Goal: Obtain resource: Obtain resource

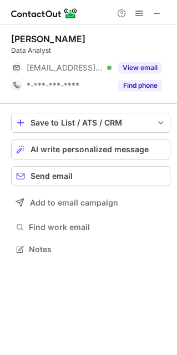
scroll to position [6, 6]
click at [156, 13] on span at bounding box center [157, 13] width 9 height 9
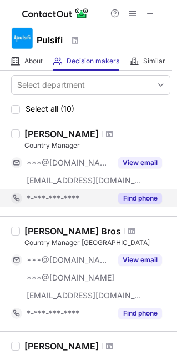
click at [152, 196] on button "Find phone" at bounding box center [140, 198] width 44 height 11
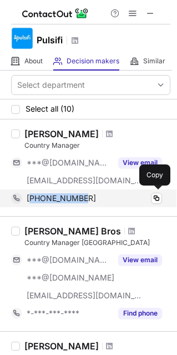
drag, startPoint x: 44, startPoint y: 198, endPoint x: 33, endPoint y: 202, distance: 11.8
click at [33, 202] on div "+34677935056" at bounding box center [95, 198] width 136 height 10
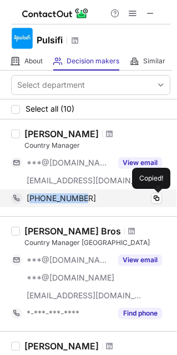
copy span "34677935056"
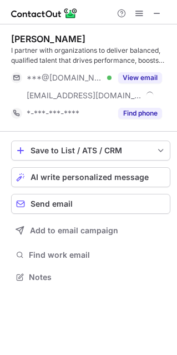
scroll to position [269, 177]
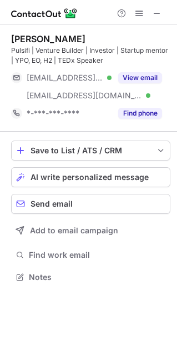
scroll to position [269, 177]
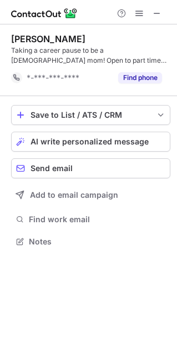
scroll to position [234, 177]
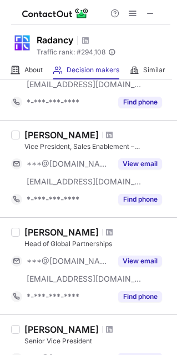
scroll to position [336, 0]
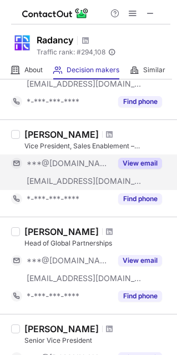
click at [146, 161] on button "View email" at bounding box center [140, 163] width 44 height 11
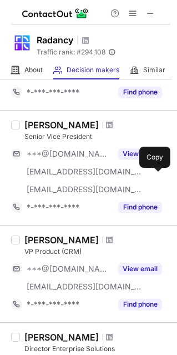
scroll to position [540, 0]
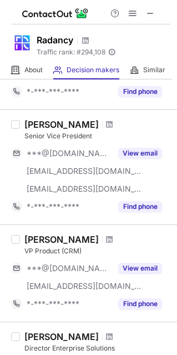
click at [95, 244] on div "Matt Hendrickson" at bounding box center [61, 239] width 74 height 11
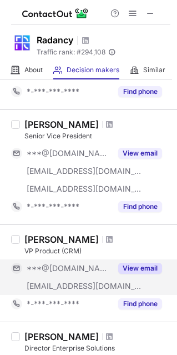
scroll to position [585, 0]
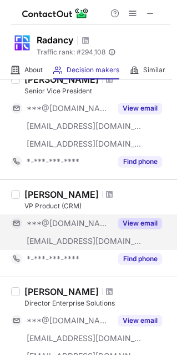
click at [132, 220] on button "View email" at bounding box center [140, 223] width 44 height 11
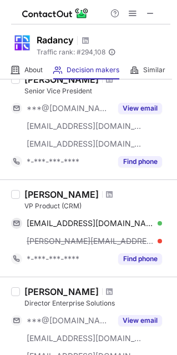
drag, startPoint x: 27, startPoint y: 192, endPoint x: 100, endPoint y: 195, distance: 73.4
click at [99, 195] on div "[PERSON_NAME]" at bounding box center [61, 194] width 74 height 11
copy div "[PERSON_NAME]"
click at [113, 192] on span at bounding box center [109, 194] width 7 height 9
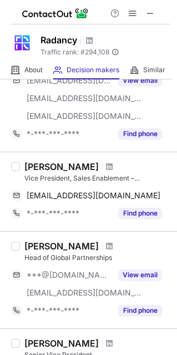
scroll to position [304, 0]
click at [106, 166] on span at bounding box center [109, 166] width 7 height 9
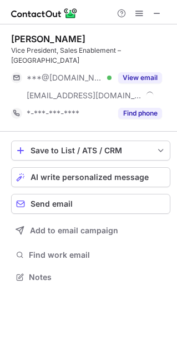
scroll to position [259, 177]
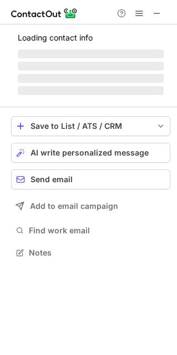
scroll to position [251, 177]
